Goal: Information Seeking & Learning: Learn about a topic

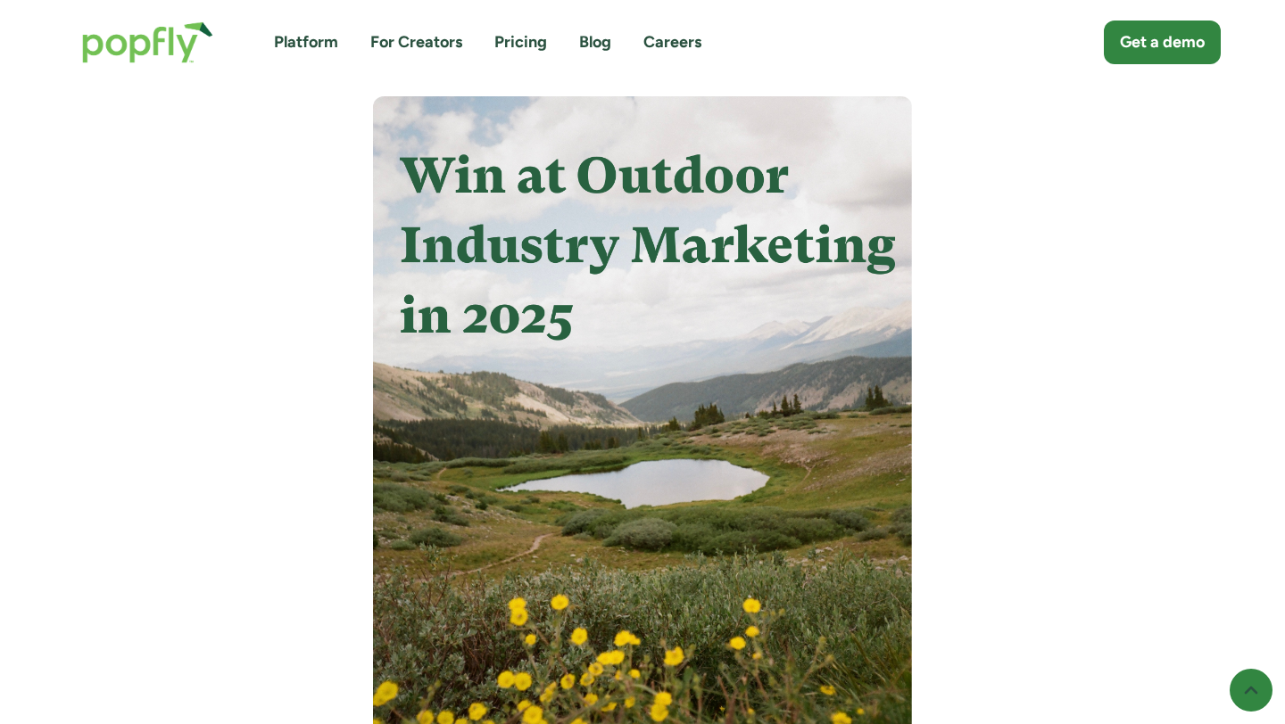
scroll to position [102, 0]
